Goal: Check status: Check status

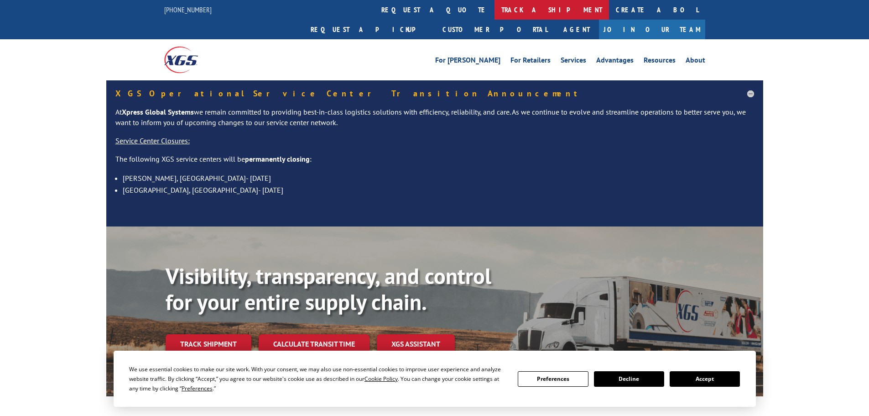
click at [494, 17] on link "track a shipment" at bounding box center [551, 10] width 114 height 20
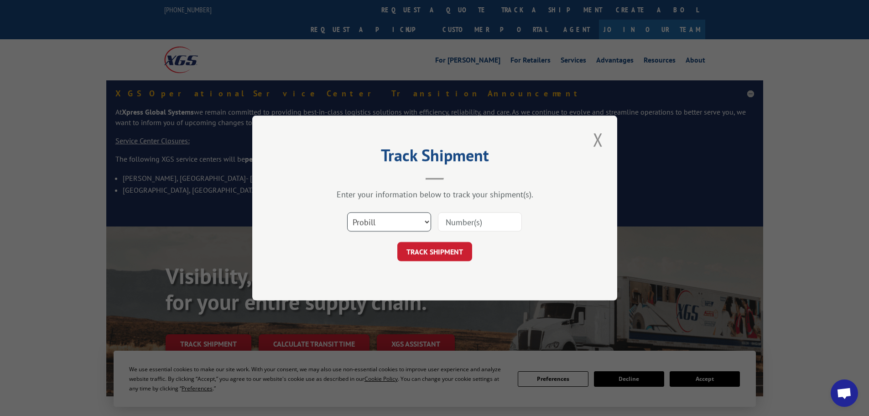
click at [399, 214] on select "Select category... Probill BOL PO" at bounding box center [389, 221] width 84 height 19
click at [347, 212] on select "Select category... Probill BOL PO" at bounding box center [389, 221] width 84 height 19
click at [491, 233] on div "Select category... Probill BOL PO" at bounding box center [435, 222] width 274 height 30
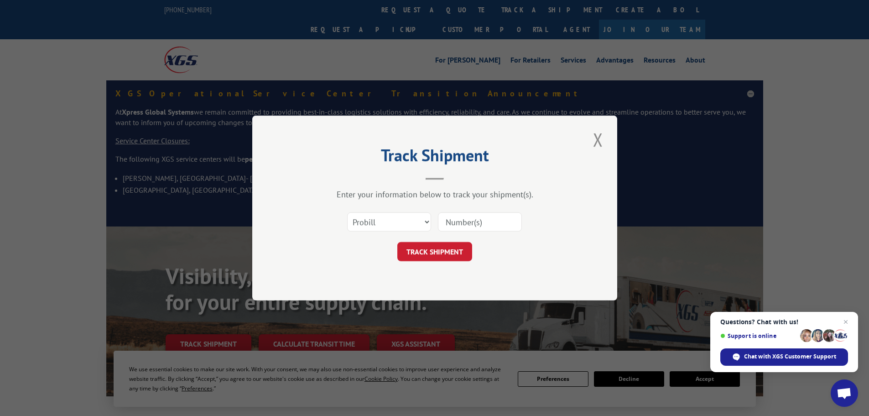
click at [492, 223] on input at bounding box center [480, 221] width 84 height 19
paste input "636683591"
type input "636683591"
click at [438, 269] on div "Track Shipment Enter your information below to track your shipment(s). Select c…" at bounding box center [434, 207] width 365 height 185
click at [438, 263] on div "Track Shipment Enter your information below to track your shipment(s). Select c…" at bounding box center [434, 207] width 365 height 185
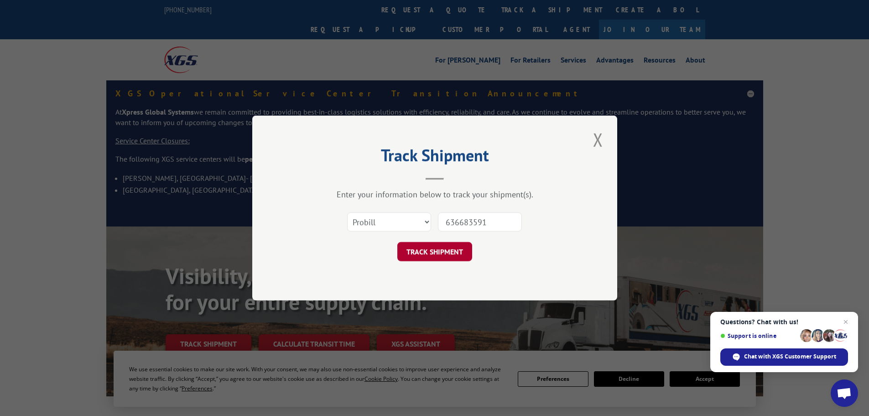
click at [439, 253] on button "TRACK SHIPMENT" at bounding box center [434, 251] width 75 height 19
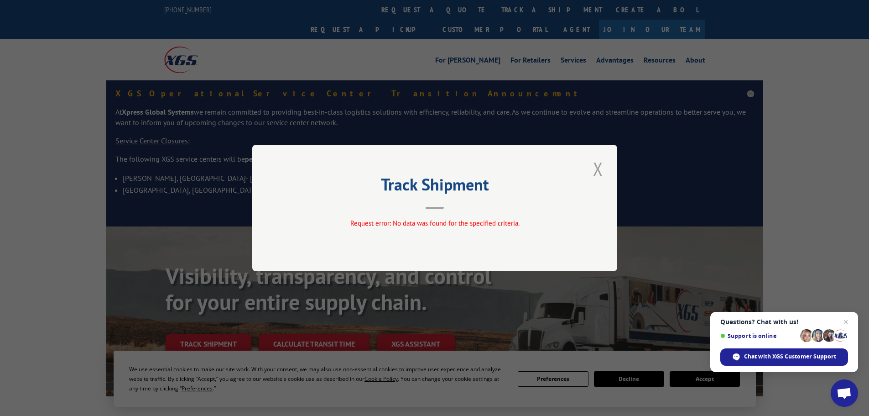
click at [592, 166] on button "Close modal" at bounding box center [598, 168] width 16 height 25
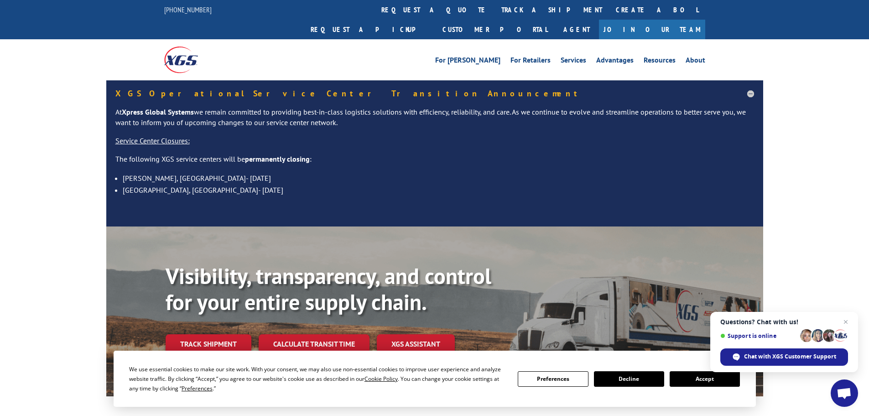
drag, startPoint x: 191, startPoint y: 327, endPoint x: 249, endPoint y: 294, distance: 66.6
click at [191, 334] on link "Track shipment" at bounding box center [209, 343] width 86 height 19
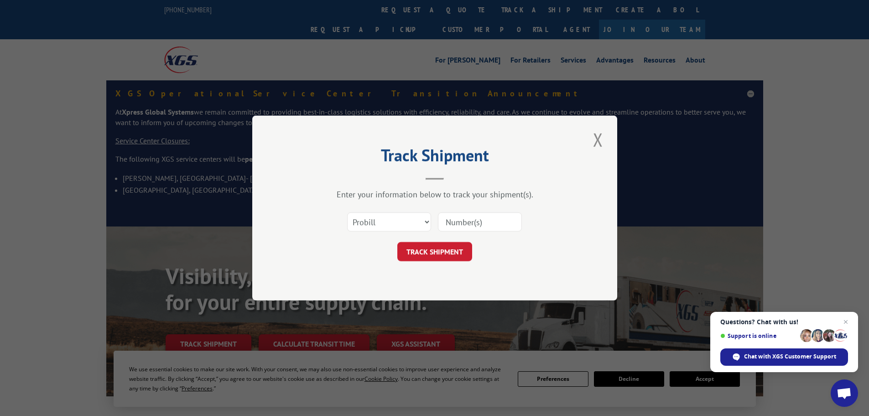
click at [486, 225] on input at bounding box center [480, 221] width 84 height 19
paste input "17257089"
type input "17257089"
click at [457, 258] on button "TRACK SHIPMENT" at bounding box center [434, 251] width 75 height 19
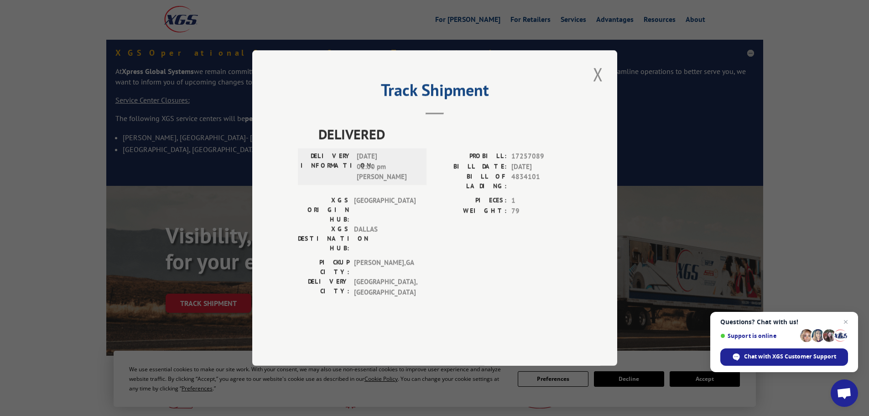
scroll to position [91, 0]
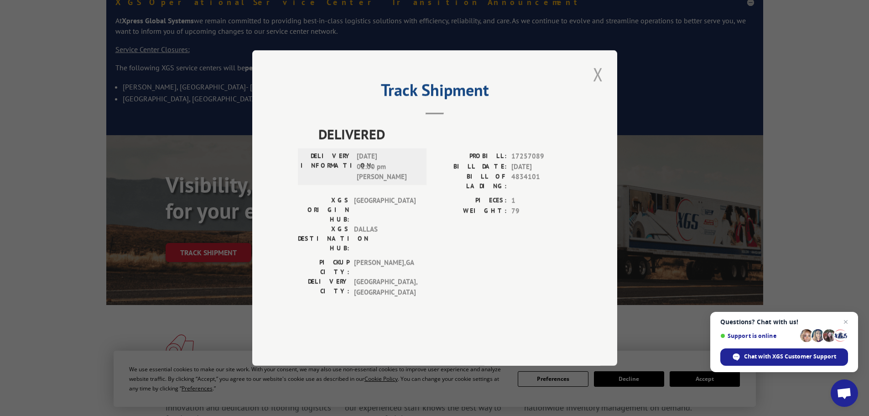
click at [597, 87] on button "Close modal" at bounding box center [598, 74] width 16 height 25
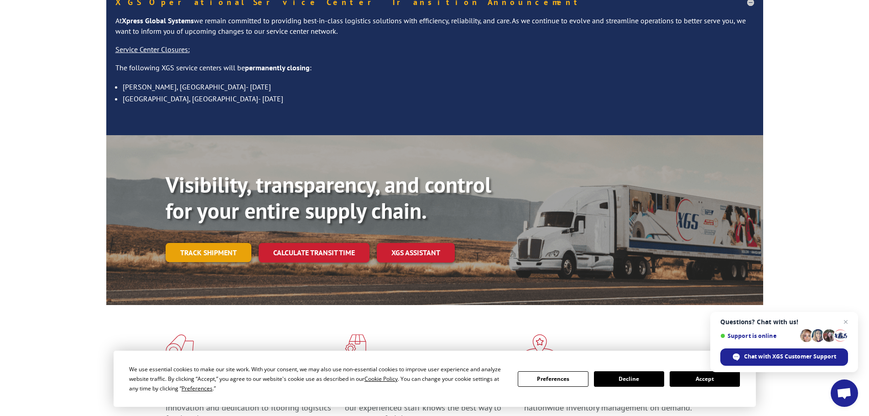
click at [231, 243] on link "Track shipment" at bounding box center [209, 252] width 86 height 19
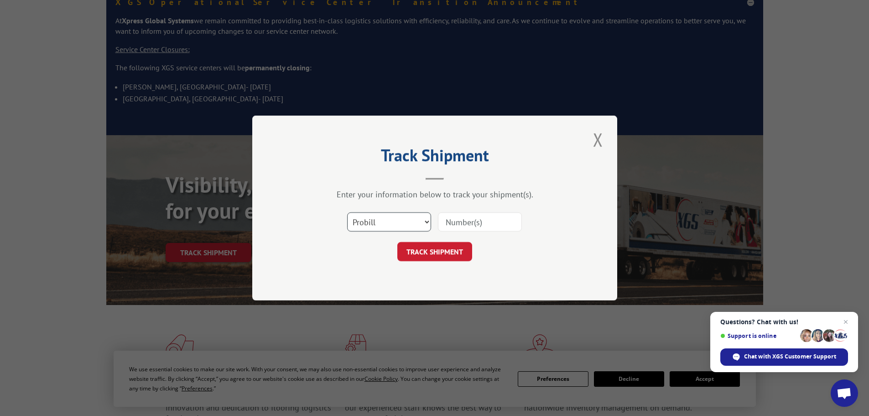
click at [373, 220] on select "Select category... Probill BOL PO" at bounding box center [389, 221] width 84 height 19
select select "po"
click at [347, 212] on select "Select category... Probill BOL PO" at bounding box center [389, 221] width 84 height 19
click at [493, 214] on input at bounding box center [480, 221] width 84 height 19
paste input "61540614"
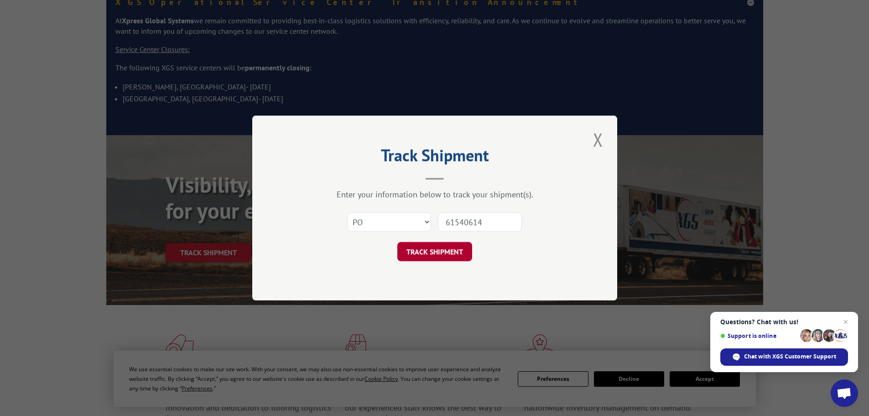
type input "61540614"
click at [456, 246] on button "TRACK SHIPMENT" at bounding box center [434, 251] width 75 height 19
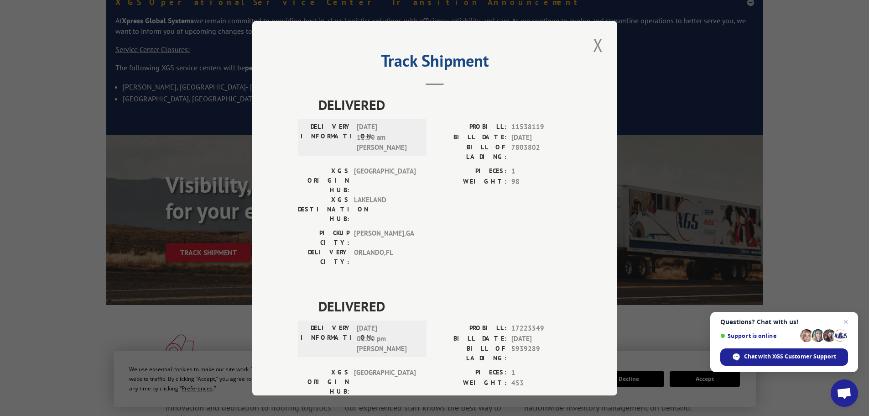
scroll to position [37, 0]
